Goal: Find specific page/section: Find specific page/section

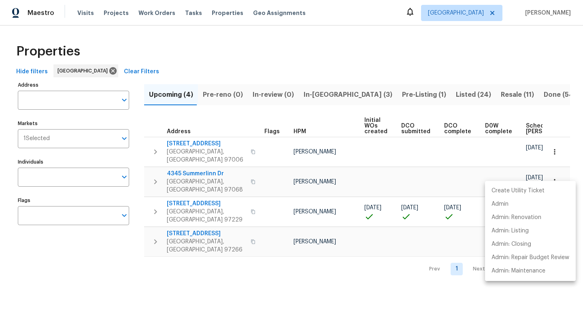
scroll to position [0, 89]
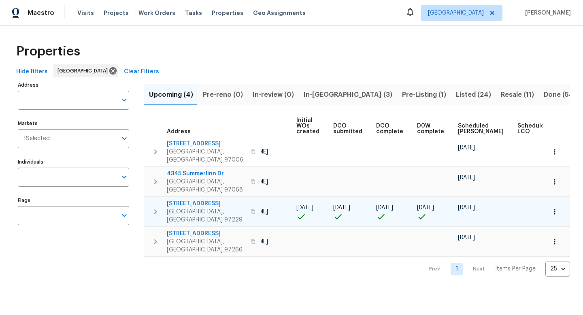
scroll to position [0, 89]
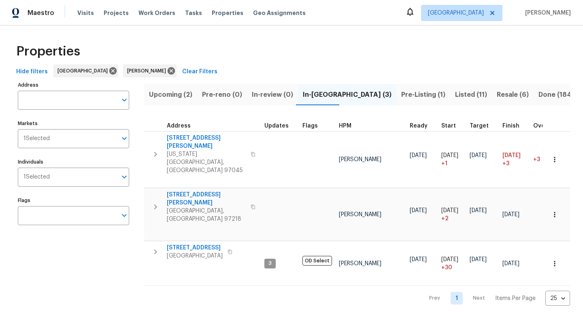
click at [191, 98] on span "Upcoming (2)" at bounding box center [170, 94] width 43 height 11
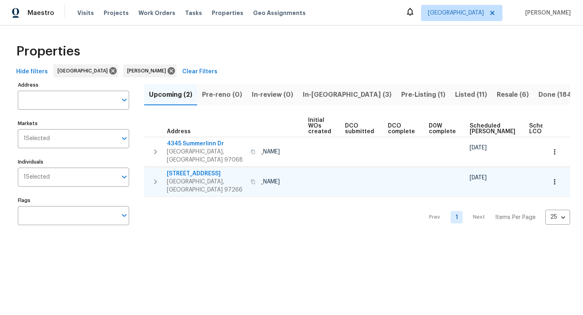
scroll to position [0, 89]
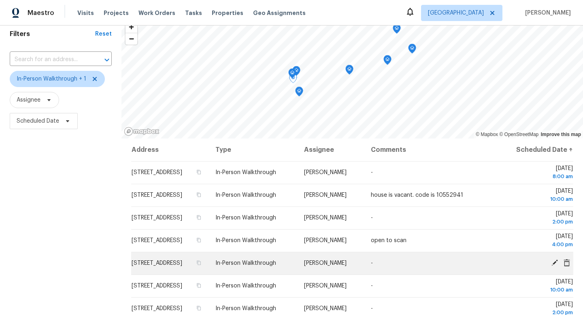
scroll to position [32, 0]
